Goal: Find specific page/section: Find specific page/section

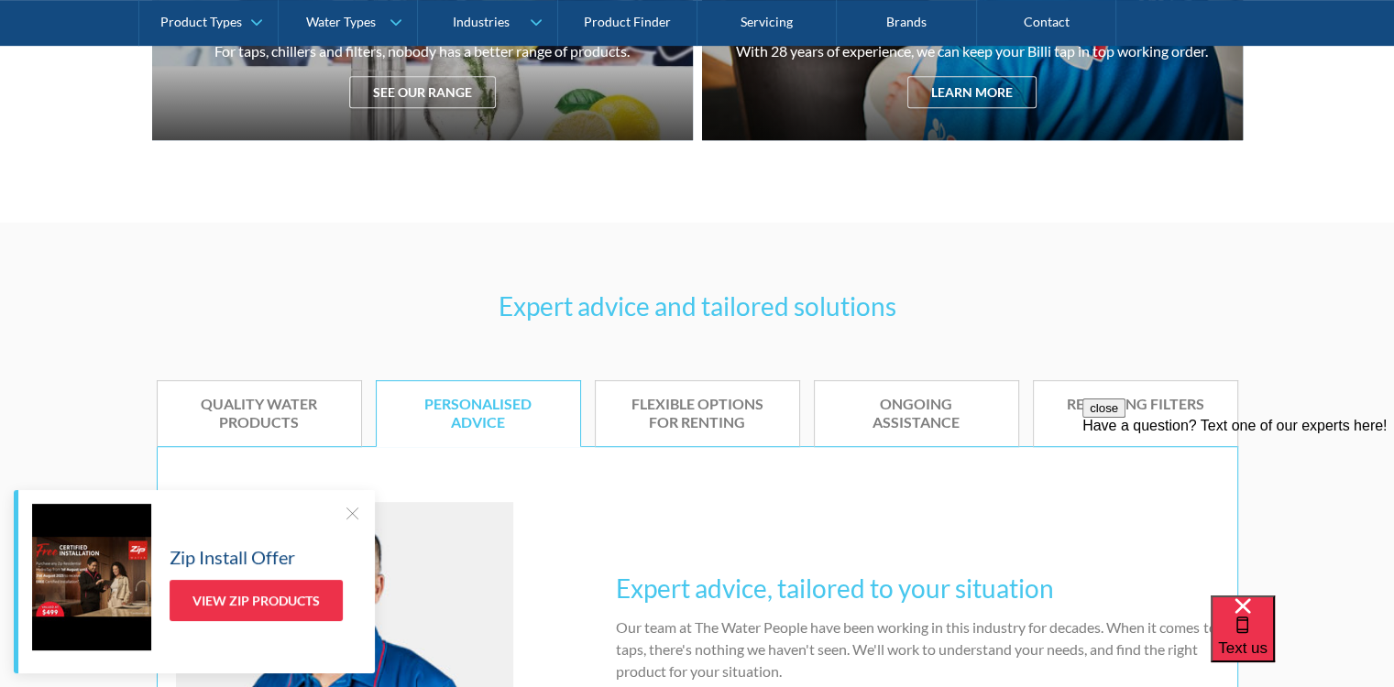
scroll to position [917, 0]
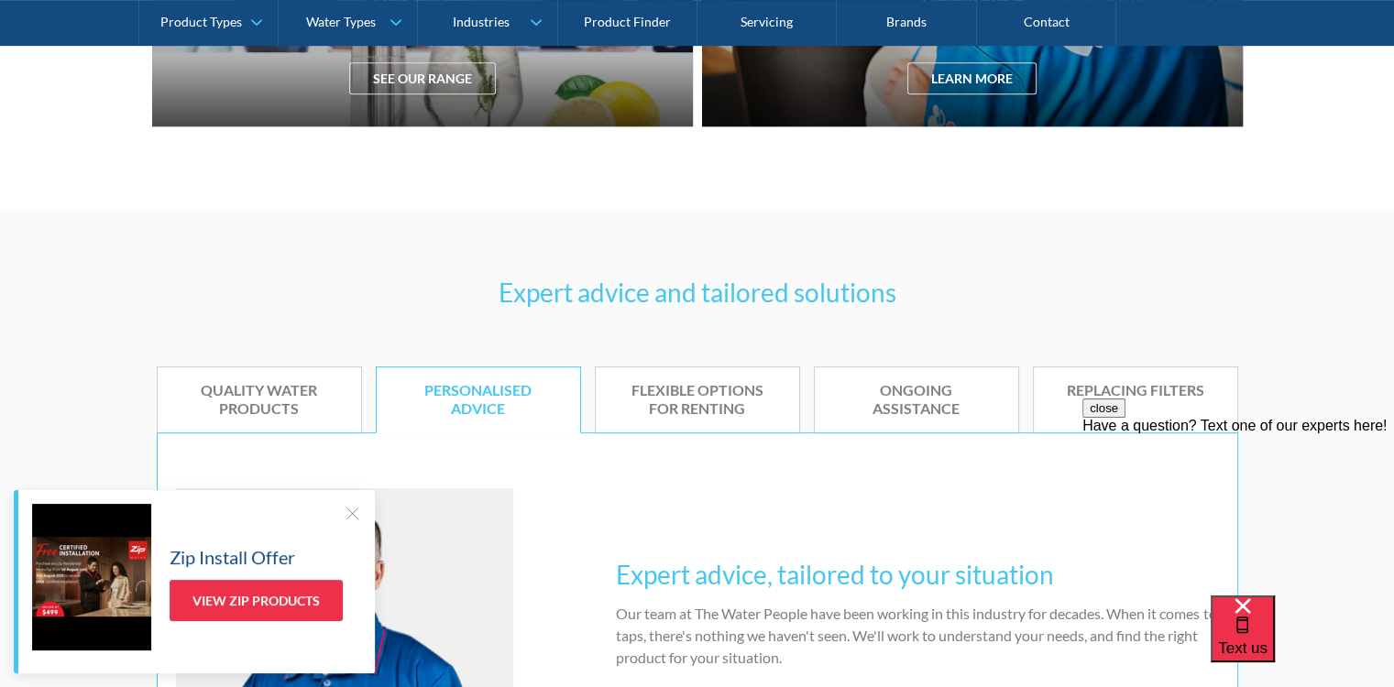
click at [240, 605] on link "View Zip Products" at bounding box center [256, 600] width 173 height 41
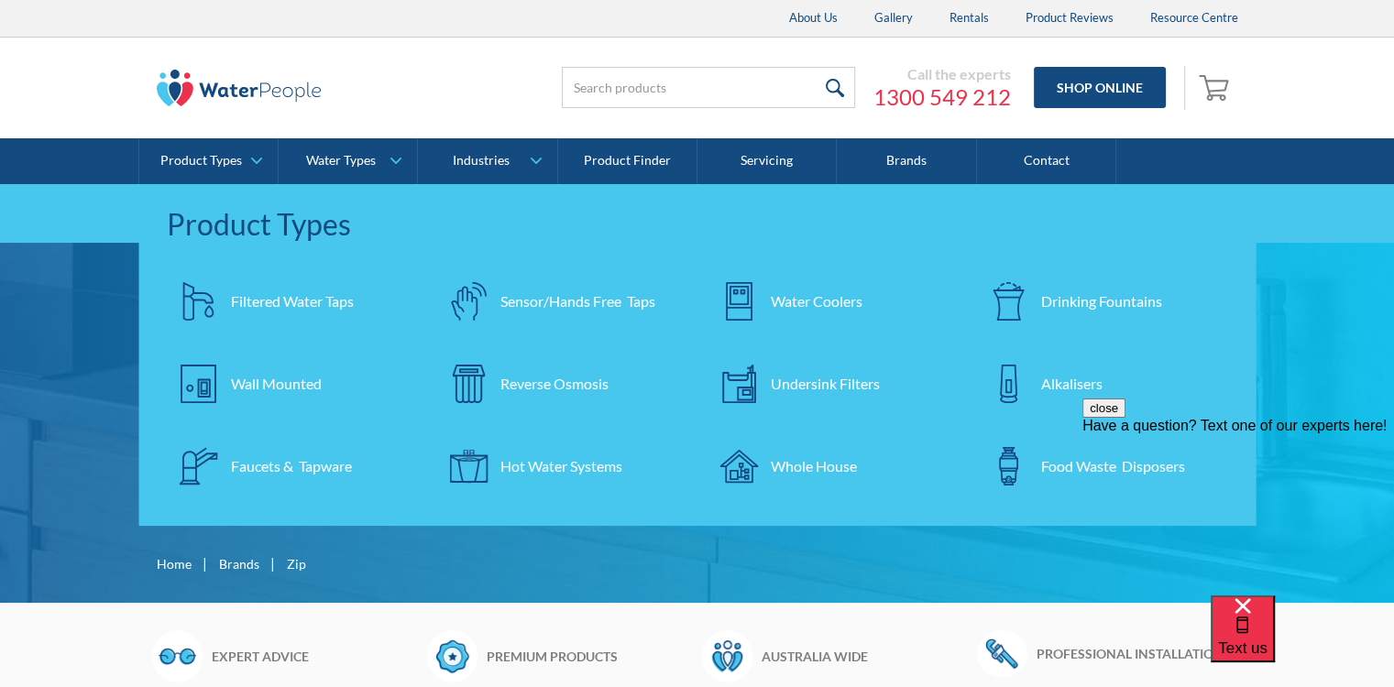
click at [781, 377] on div "Undersink Filters" at bounding box center [825, 384] width 109 height 22
